Goal: Transaction & Acquisition: Purchase product/service

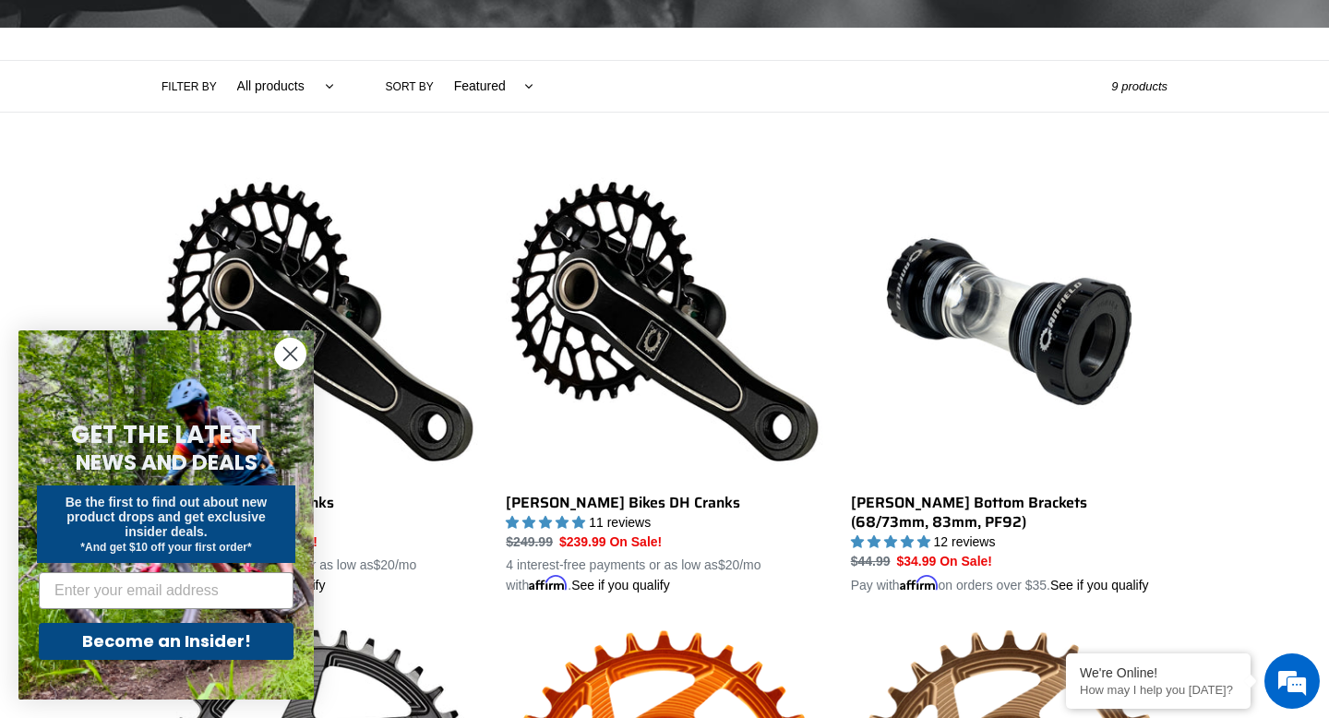
click at [292, 355] on icon "Close dialog" at bounding box center [290, 354] width 13 height 13
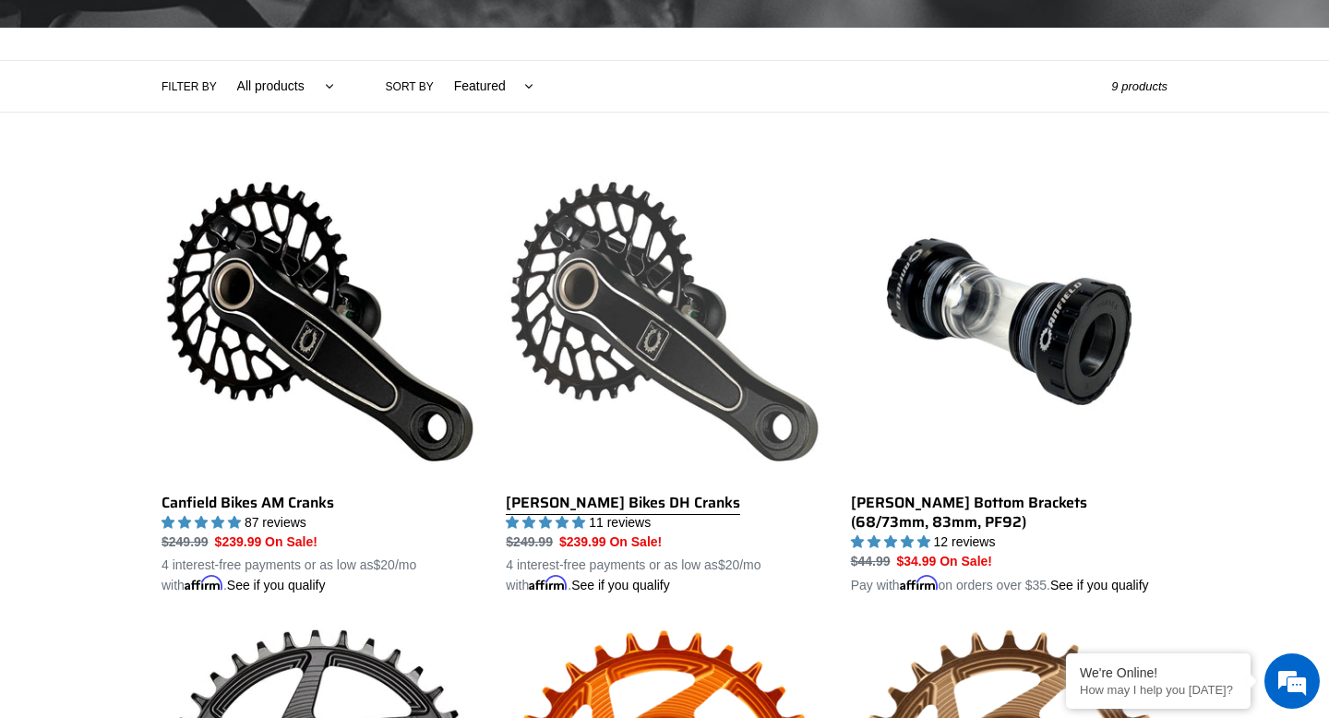
click at [718, 407] on link "[PERSON_NAME] Bikes DH Cranks" at bounding box center [664, 379] width 316 height 432
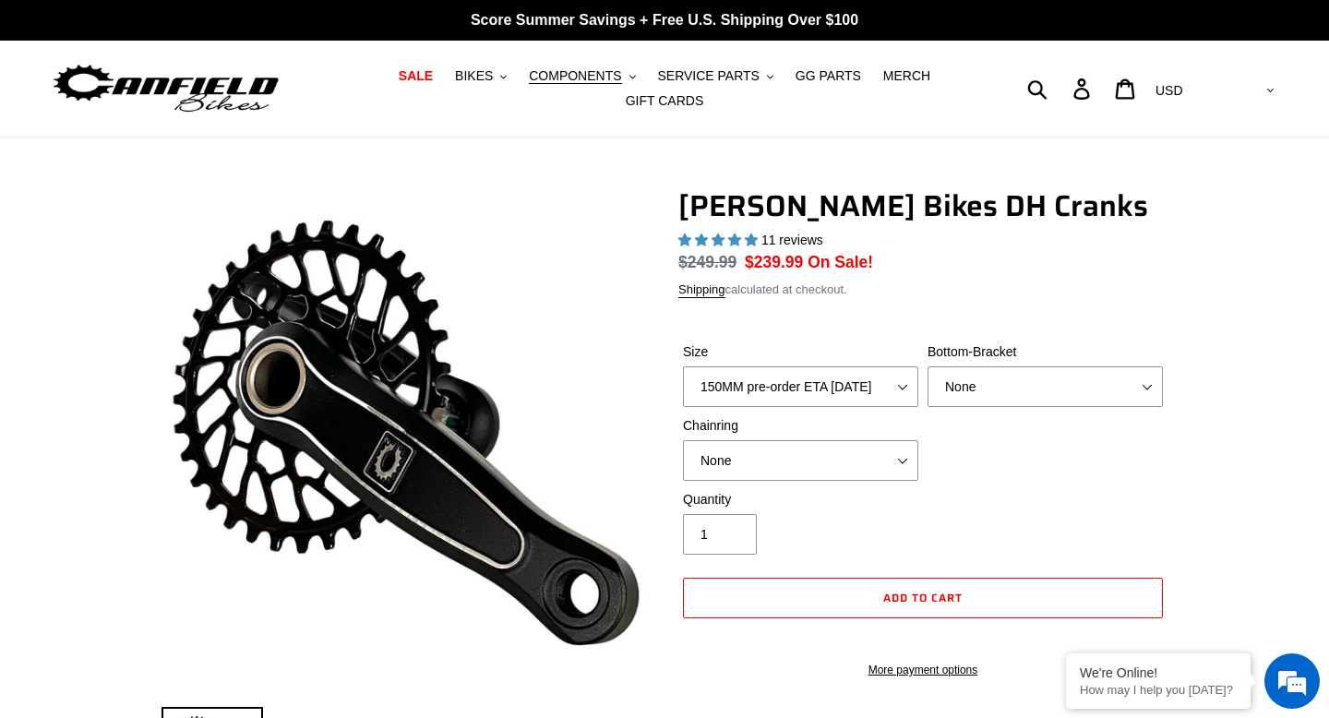
select select "highest-rating"
click at [903, 388] on select "150MM pre-order ETA 10/15/25 155MM pre-order ETA 10/15/25 160MM pre-order ETA 1…" at bounding box center [800, 386] width 235 height 41
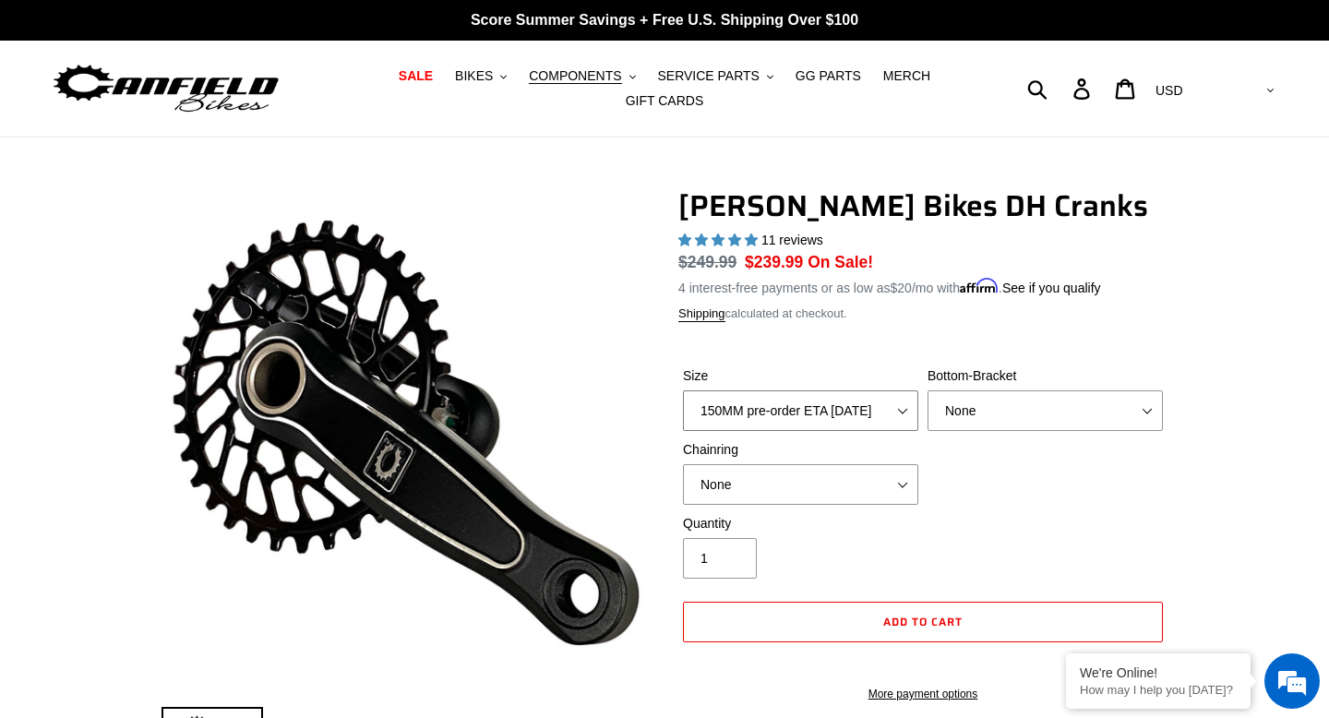
select select "160MM pre-order ETA 10/15/25"
click at [998, 409] on select "None BSA Threaded 83mm" at bounding box center [1044, 410] width 235 height 41
click at [1006, 420] on select "None BSA Threaded 83mm" at bounding box center [1044, 410] width 235 height 41
select select "None"
click at [871, 496] on select "None 34t Round" at bounding box center [800, 484] width 235 height 41
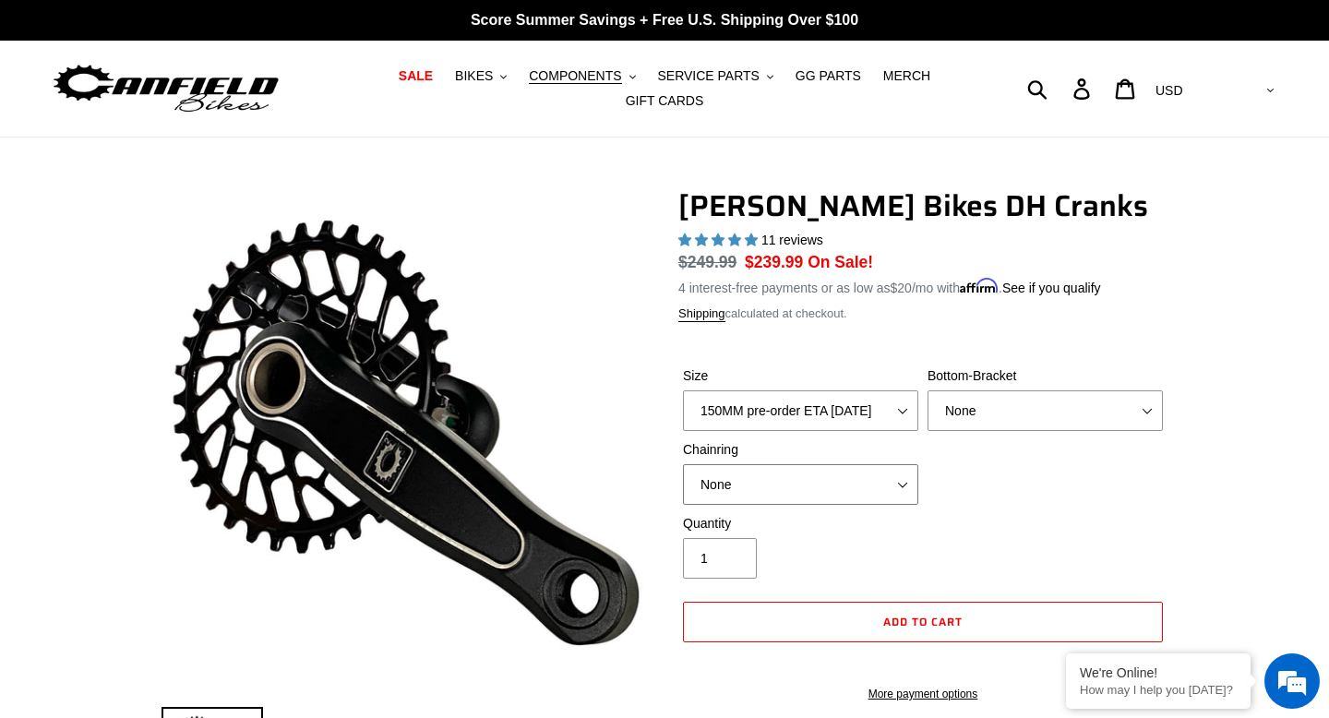
select select "34t Round"
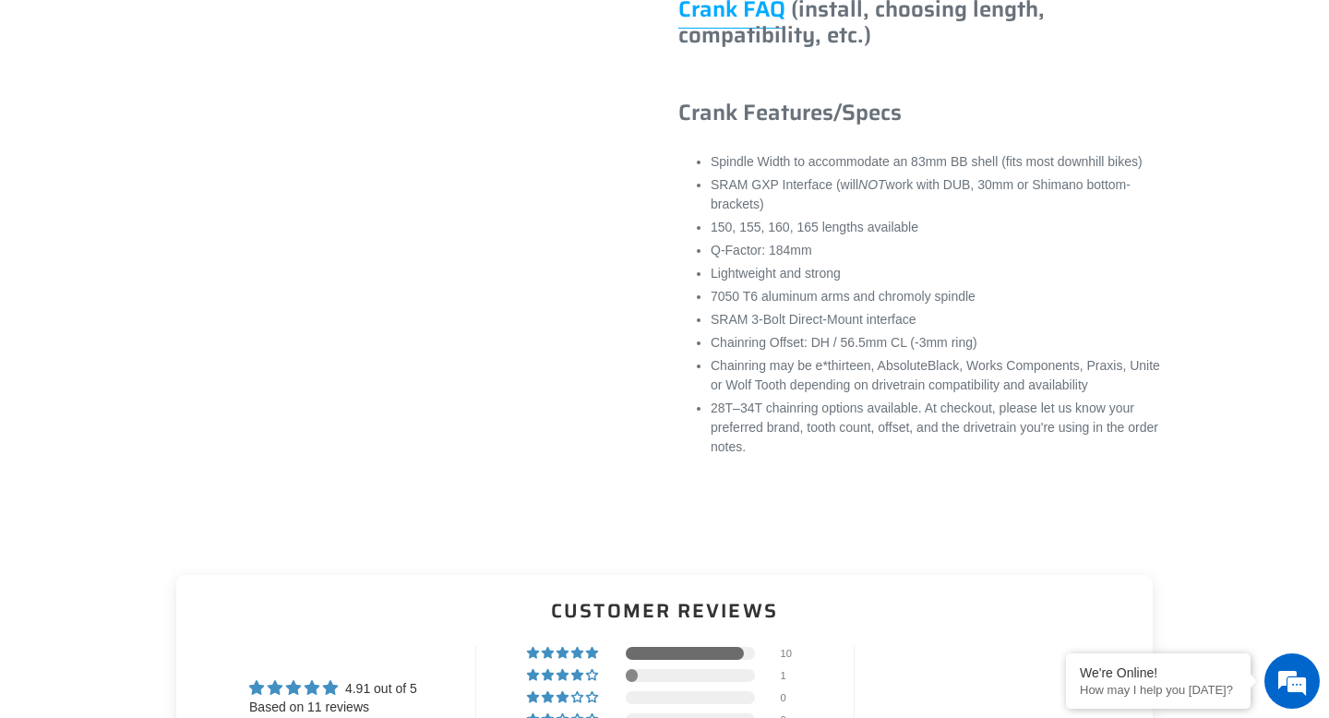
scroll to position [1341, 0]
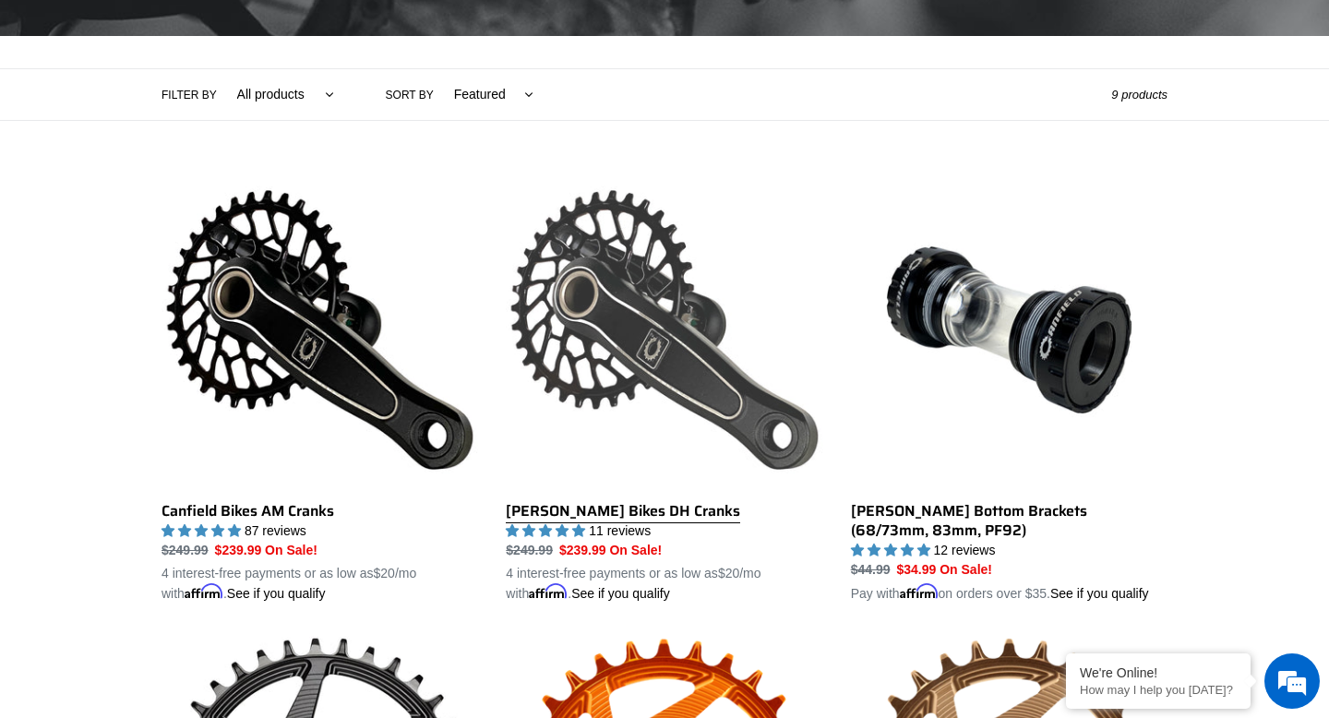
scroll to position [380, 0]
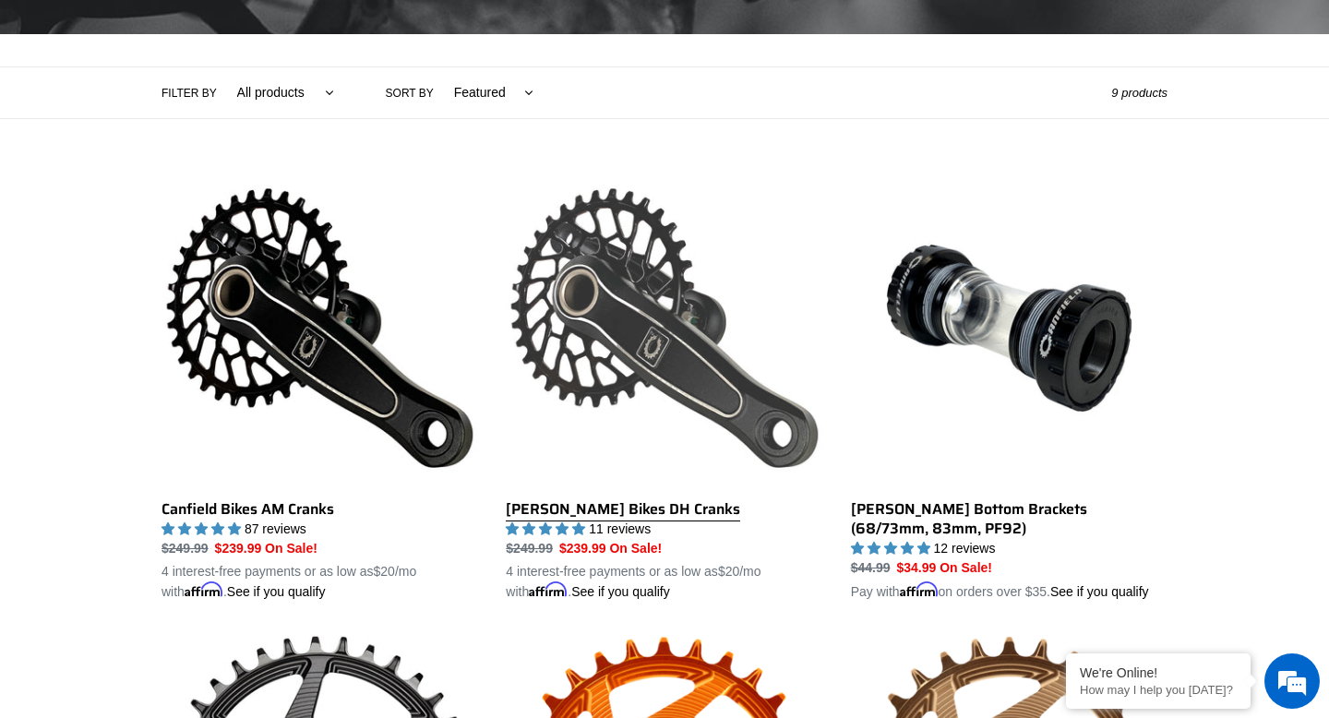
click at [631, 391] on link "[PERSON_NAME] Bikes DH Cranks" at bounding box center [664, 386] width 316 height 432
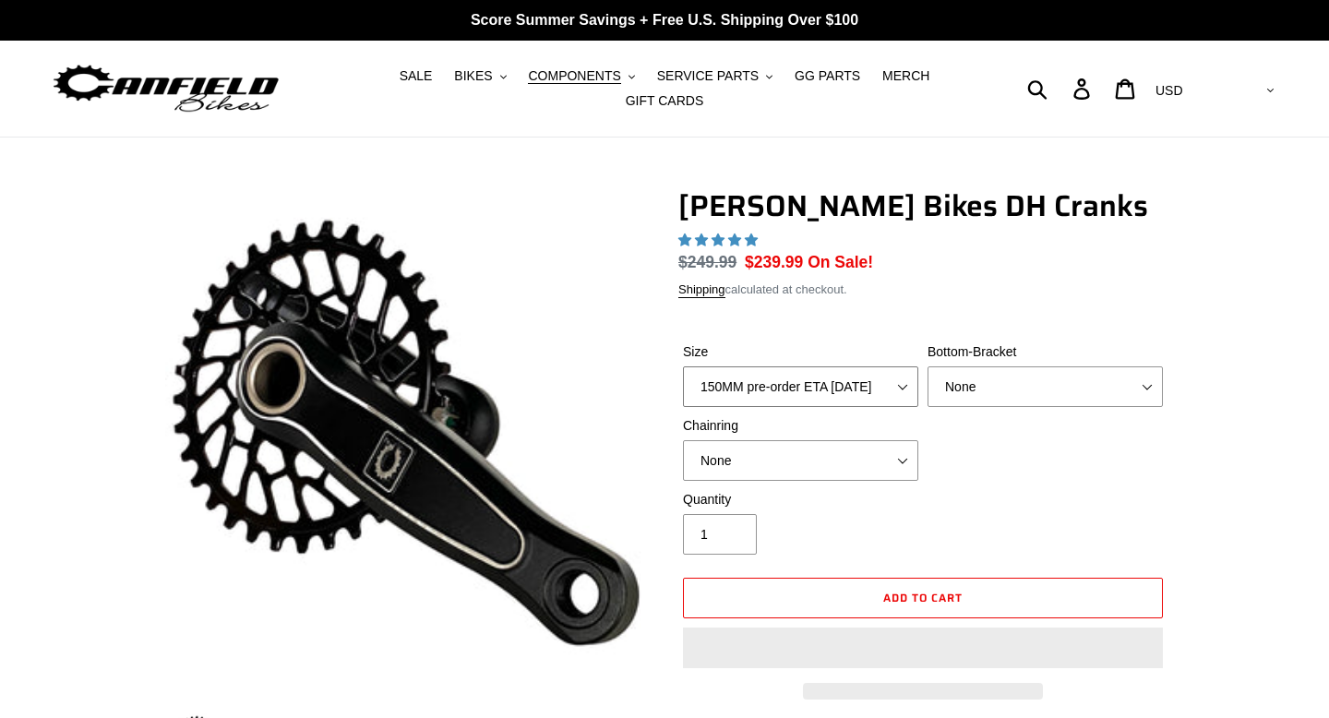
click at [839, 382] on select "150MM pre-order ETA 10/15/25 155MM pre-order ETA 10/15/25 160MM pre-order ETA 1…" at bounding box center [800, 386] width 235 height 41
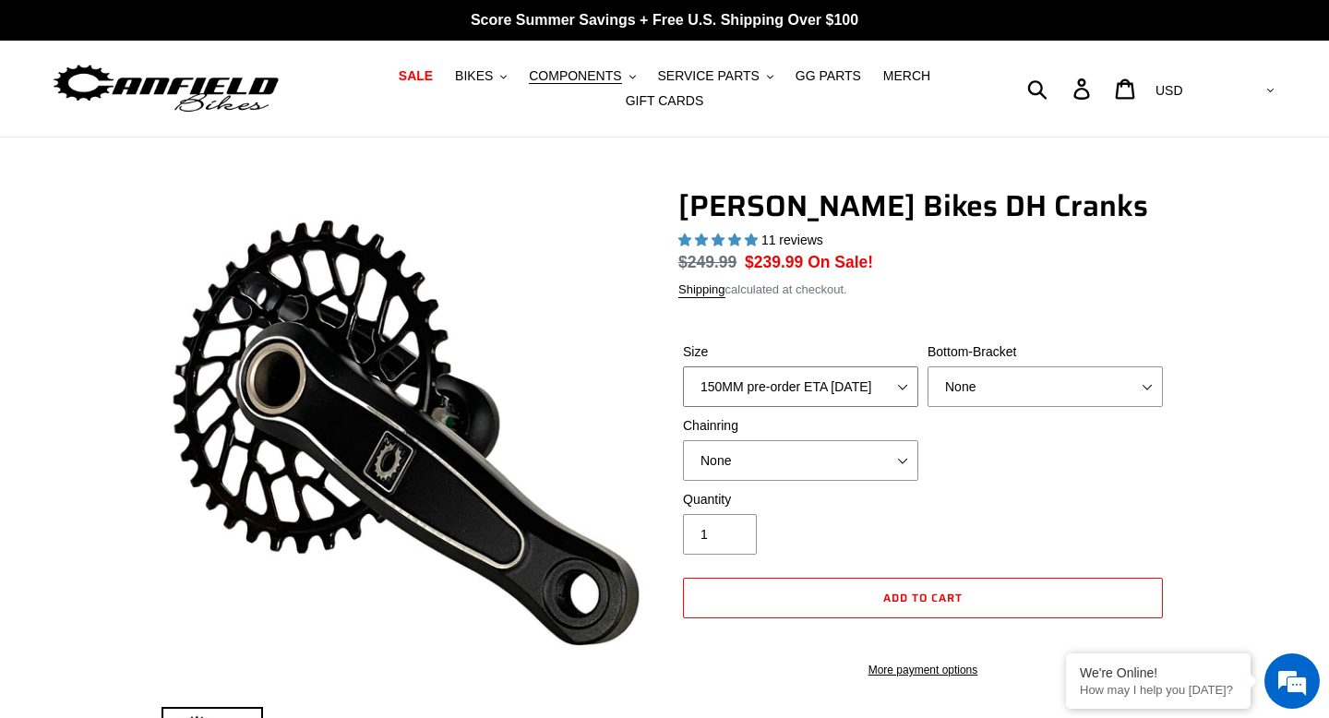
select select "highest-rating"
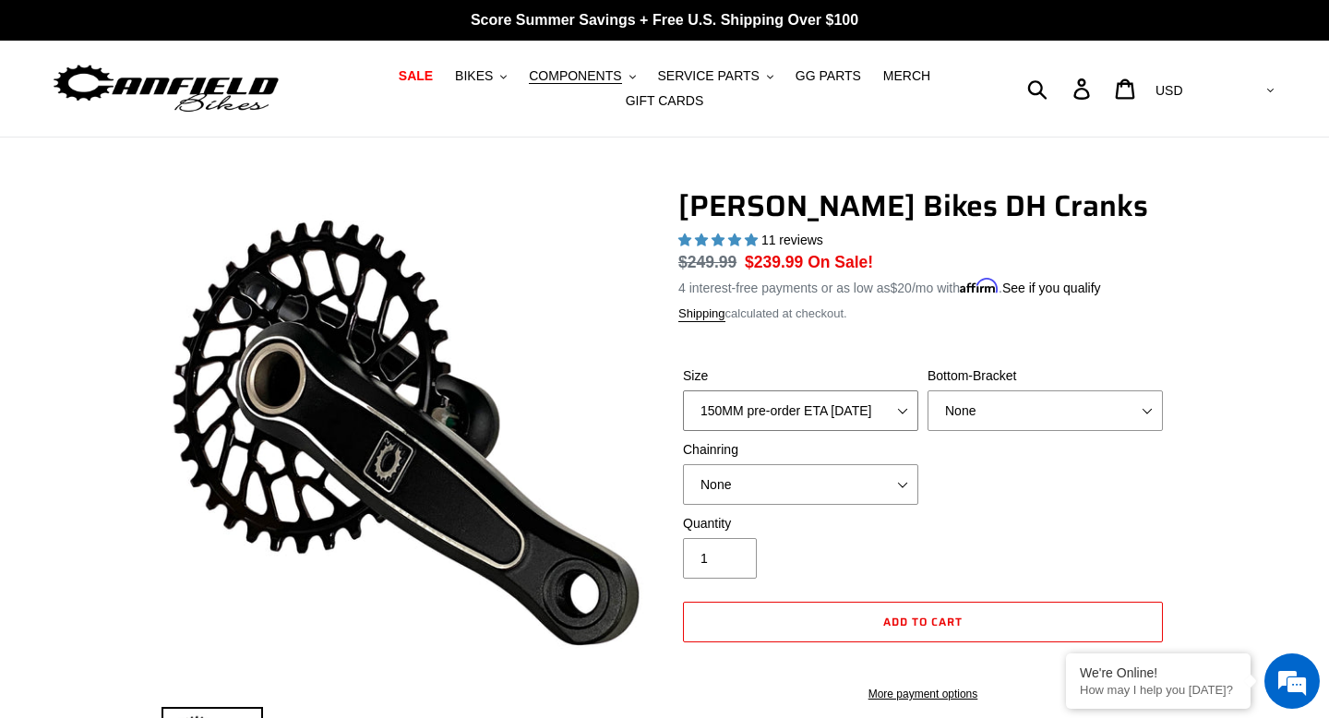
select select "160MM pre-order ETA 10/15/25"
